Goal: Information Seeking & Learning: Check status

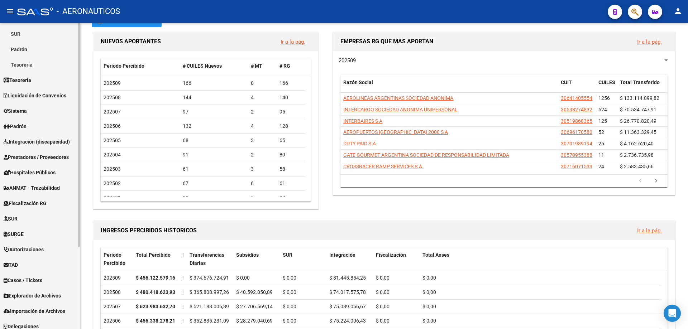
scroll to position [113, 0]
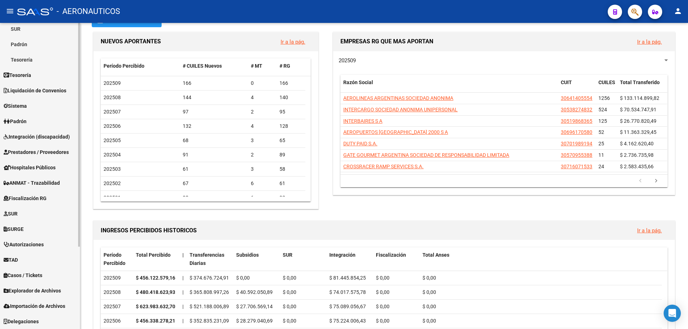
click at [15, 256] on span "TAD" at bounding box center [11, 260] width 14 height 8
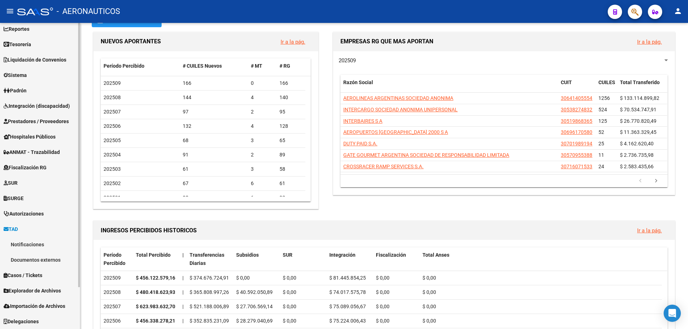
scroll to position [35, 0]
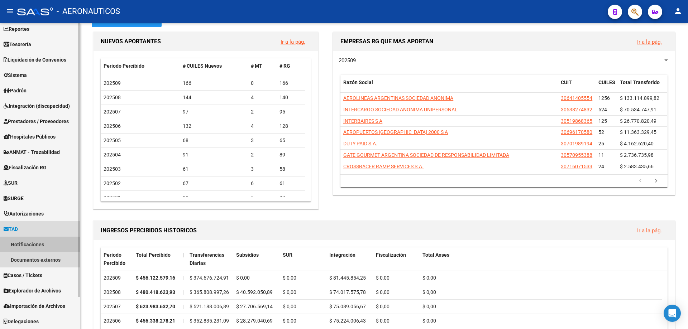
click at [18, 242] on link "Notificaciones" at bounding box center [40, 244] width 80 height 15
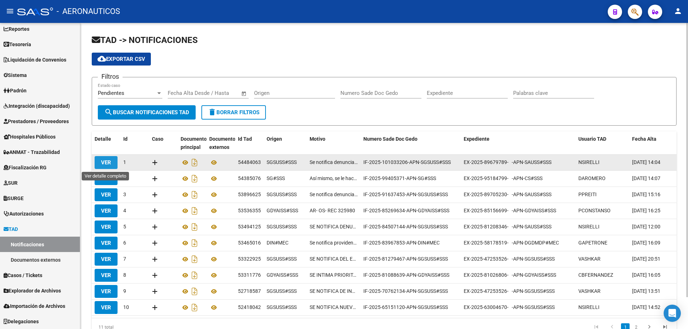
click at [107, 161] on span "VER" at bounding box center [106, 163] width 10 height 6
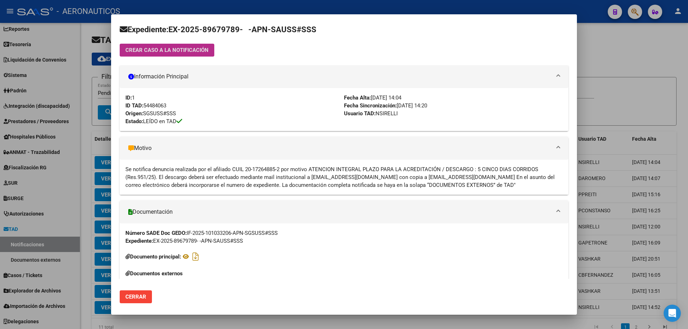
click at [593, 51] on div at bounding box center [344, 164] width 688 height 329
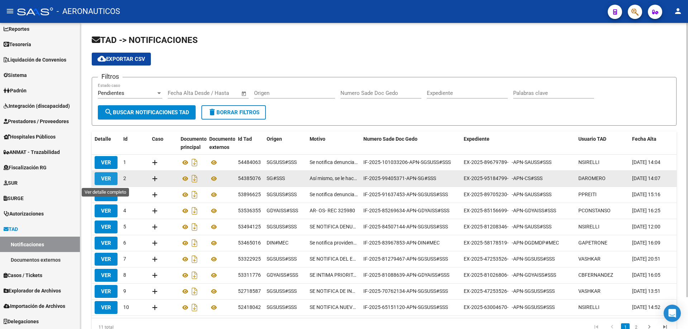
click at [108, 178] on span "VER" at bounding box center [106, 179] width 10 height 6
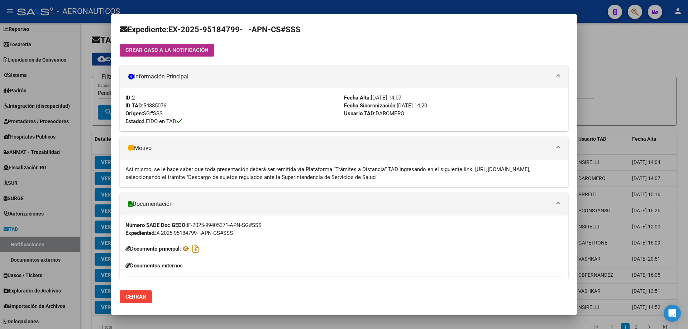
click at [615, 60] on div at bounding box center [344, 164] width 688 height 329
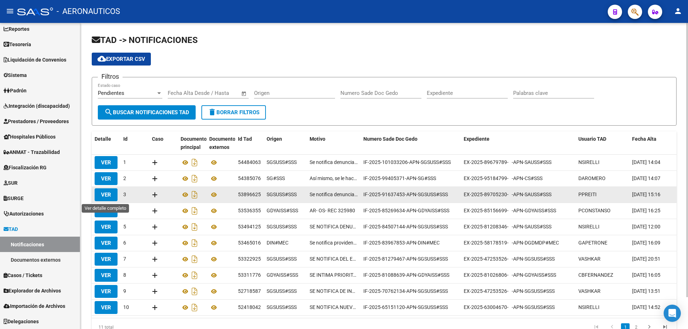
click at [106, 195] on span "VER" at bounding box center [106, 195] width 10 height 6
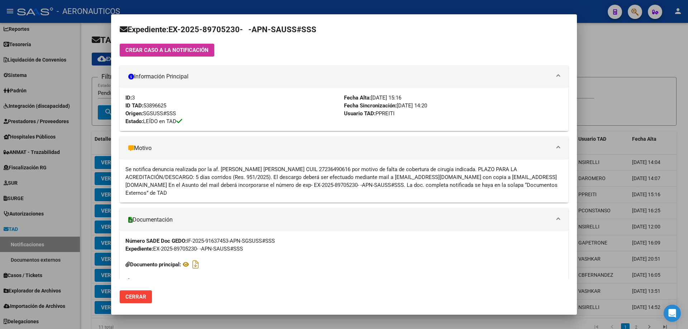
click at [642, 64] on div at bounding box center [344, 164] width 688 height 329
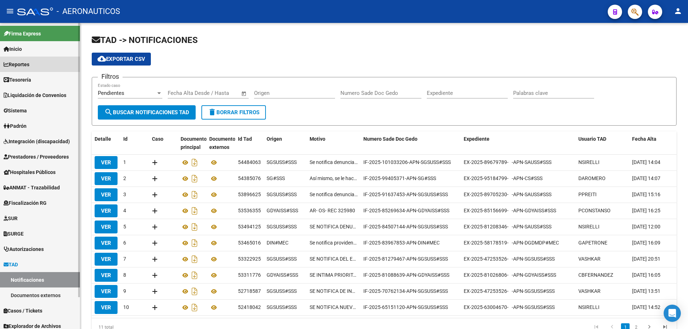
click at [23, 62] on span "Reportes" at bounding box center [17, 65] width 26 height 8
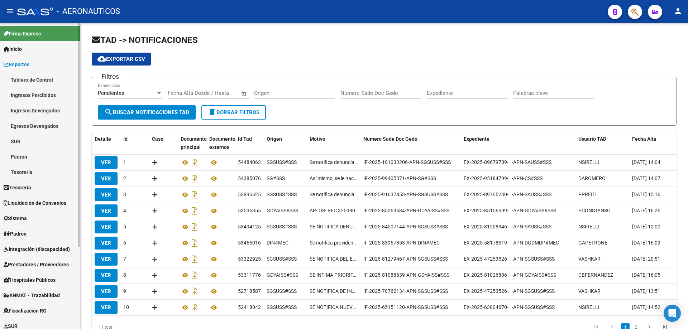
click at [23, 79] on link "Tablero de Control" at bounding box center [40, 79] width 80 height 15
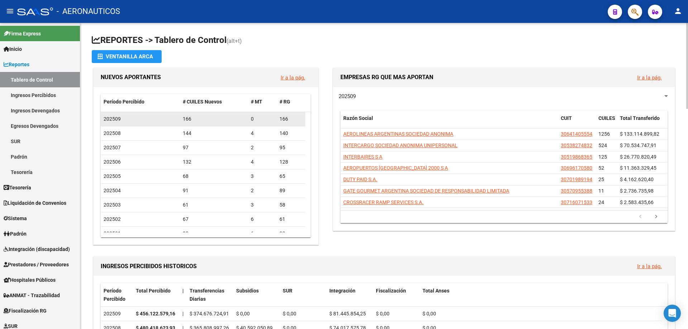
drag, startPoint x: 183, startPoint y: 118, endPoint x: 193, endPoint y: 117, distance: 9.8
click at [193, 117] on div "166" at bounding box center [214, 119] width 63 height 8
click at [361, 244] on div "EMPRESAS RG QUE MAS APORTAN Ir a la pág. 202509 Razón Social CUIT CUILES Total …" at bounding box center [501, 156] width 351 height 181
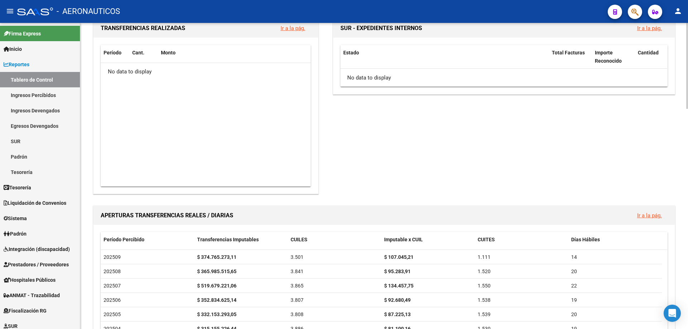
scroll to position [394, 0]
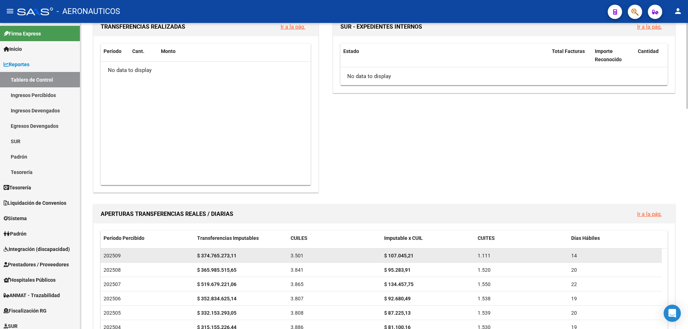
click at [304, 256] on div "3.501" at bounding box center [335, 256] width 88 height 8
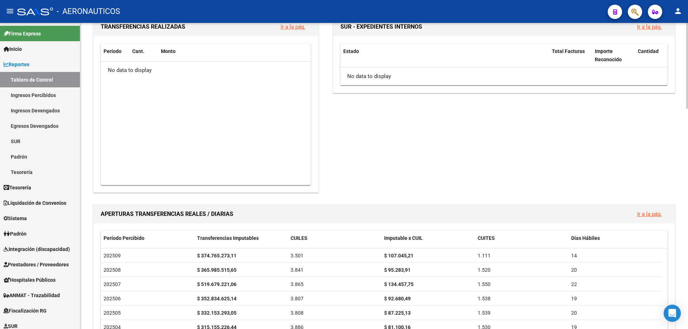
click at [401, 178] on div "SUR - EXPEDIENTES INTERNOS Ir a la pág. Estado Total Facturas Importe Reconocid…" at bounding box center [501, 104] width 351 height 179
